Goal: Entertainment & Leisure: Consume media (video, audio)

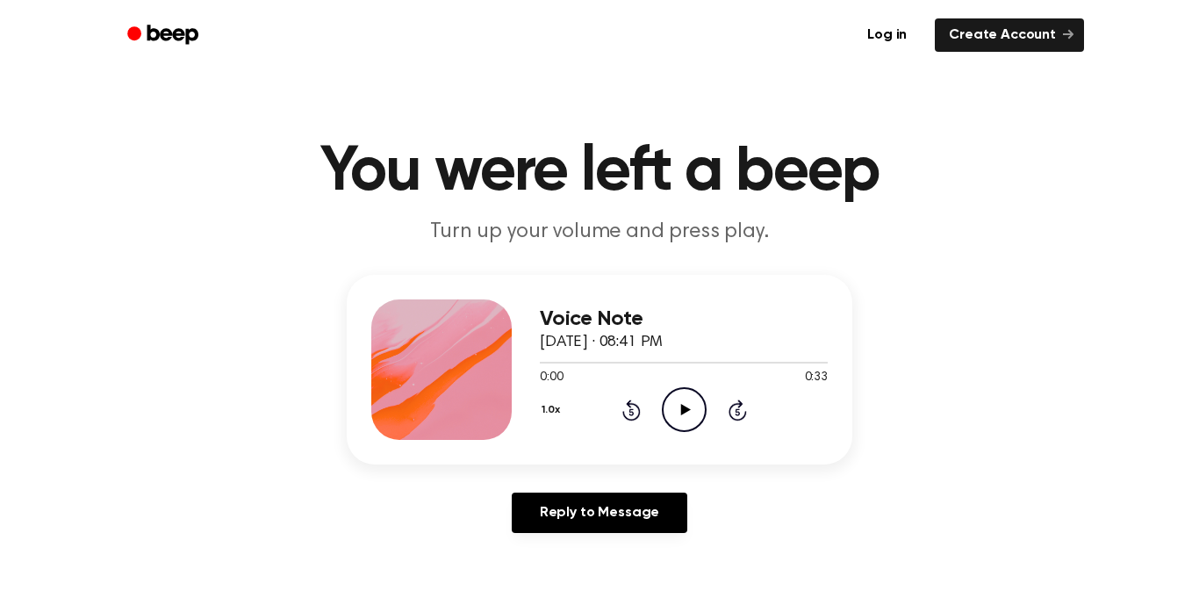
click at [675, 412] on icon "Play Audio" at bounding box center [684, 409] width 45 height 45
click at [699, 414] on icon "Play Audio" at bounding box center [684, 409] width 45 height 45
